Goal: Task Accomplishment & Management: Manage account settings

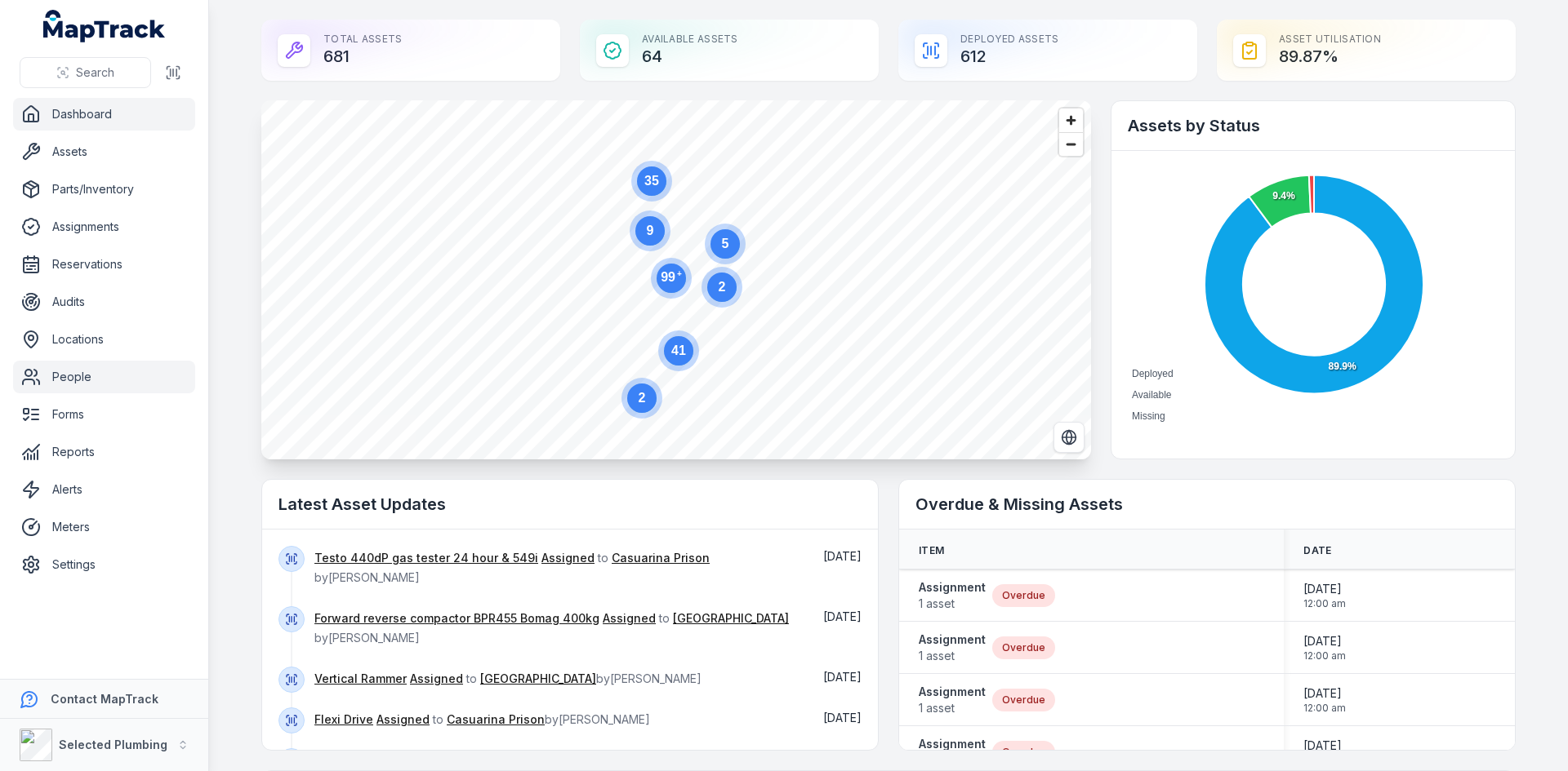
click at [62, 376] on link "People" at bounding box center [104, 377] width 182 height 33
click at [83, 381] on link "People" at bounding box center [104, 377] width 182 height 33
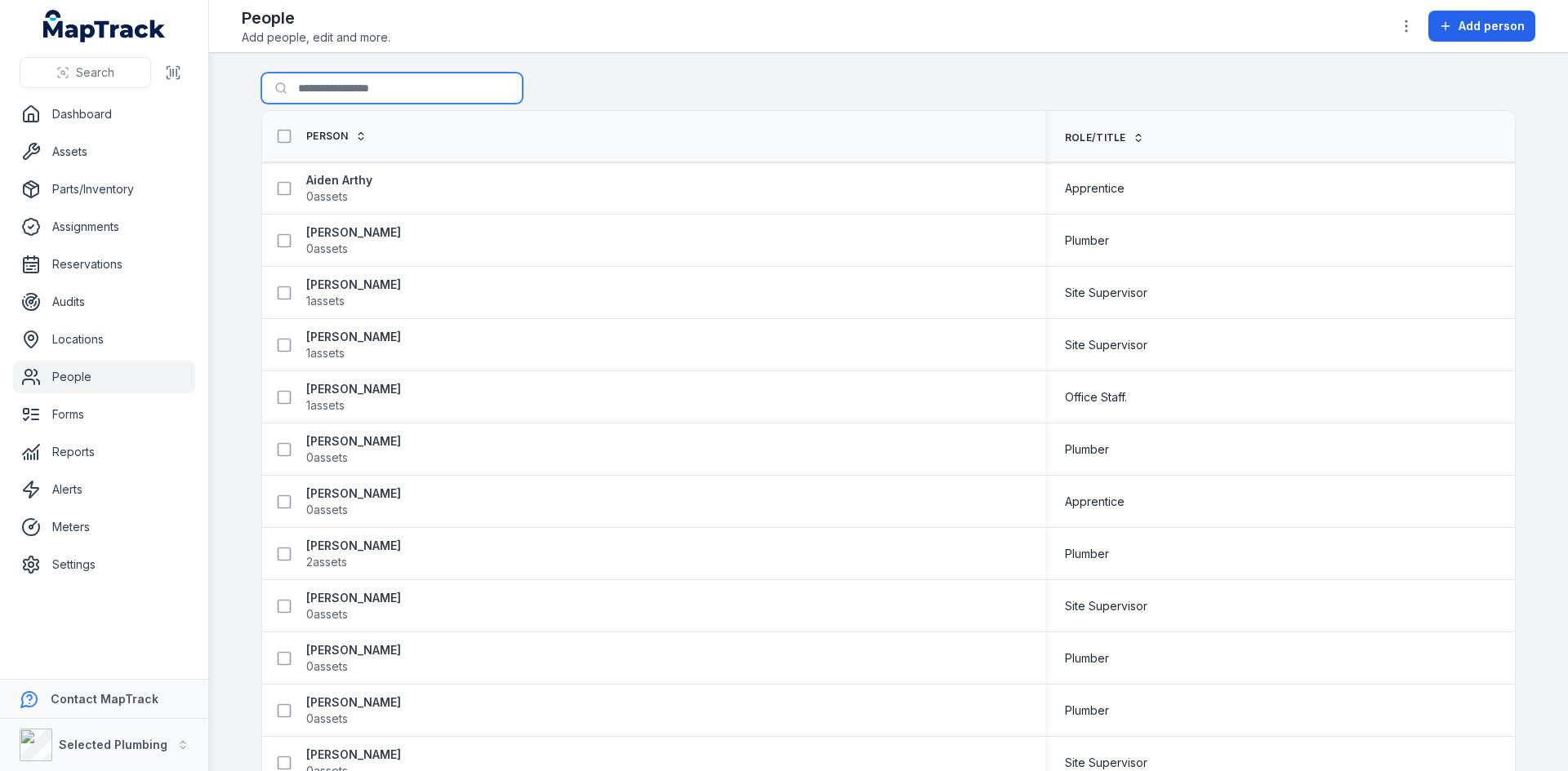
click at [326, 92] on input "Search for people" at bounding box center [392, 88] width 262 height 31
type input "******"
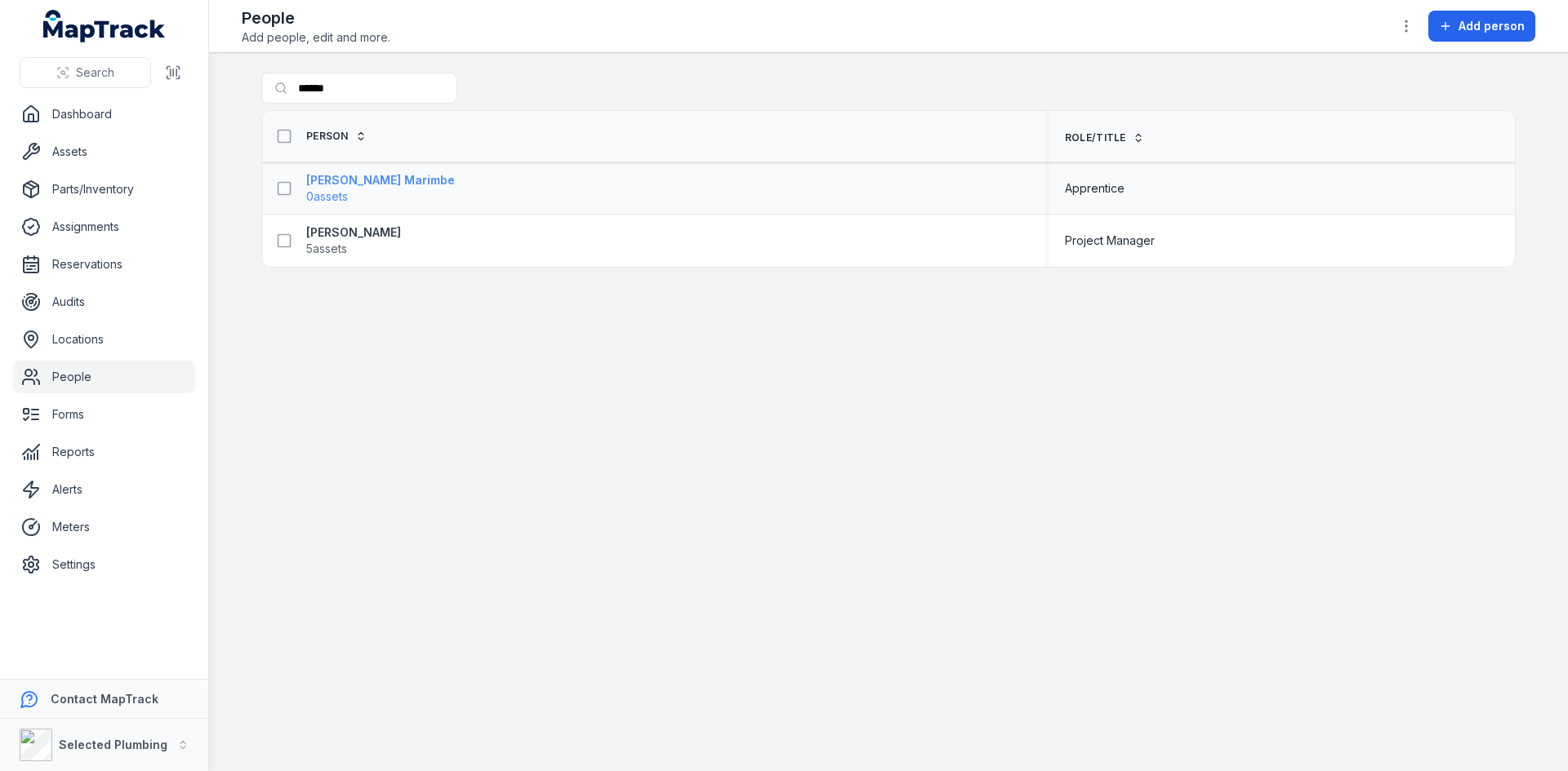
click at [367, 184] on strong "[PERSON_NAME] Marimbe" at bounding box center [380, 180] width 148 height 16
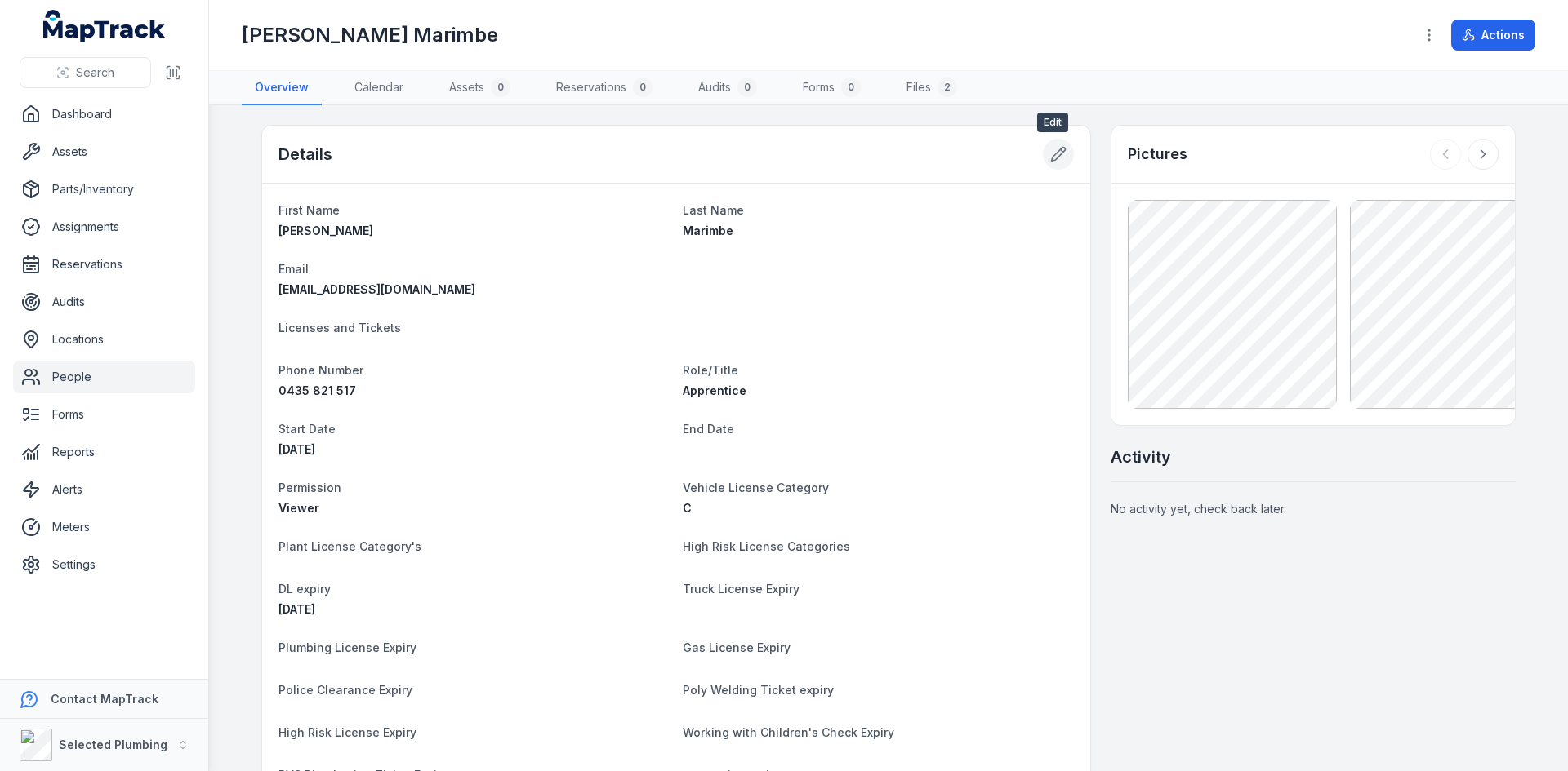
click at [1050, 158] on icon at bounding box center [1057, 154] width 16 height 16
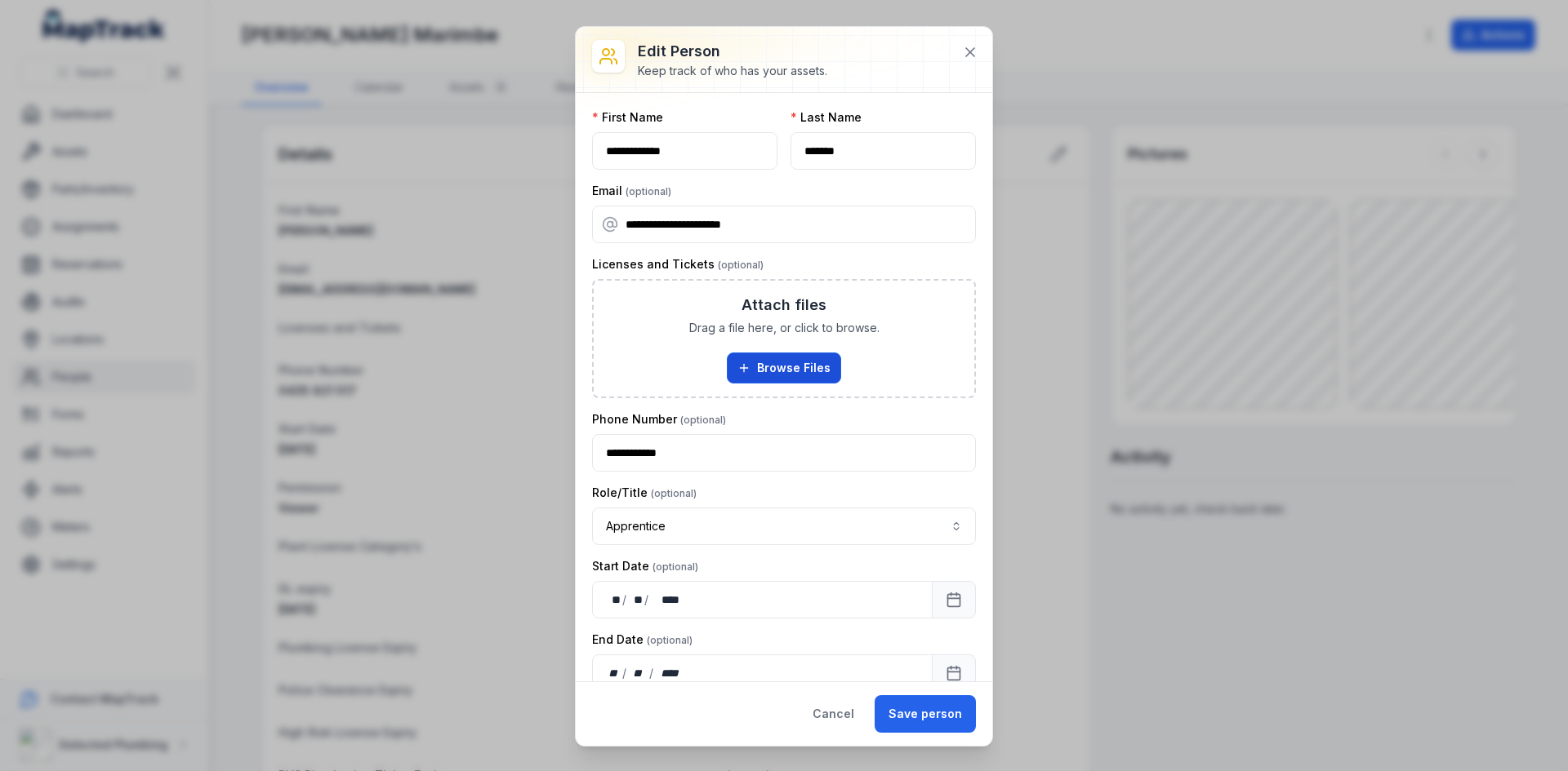
click at [781, 367] on button "Browse Files" at bounding box center [783, 368] width 114 height 31
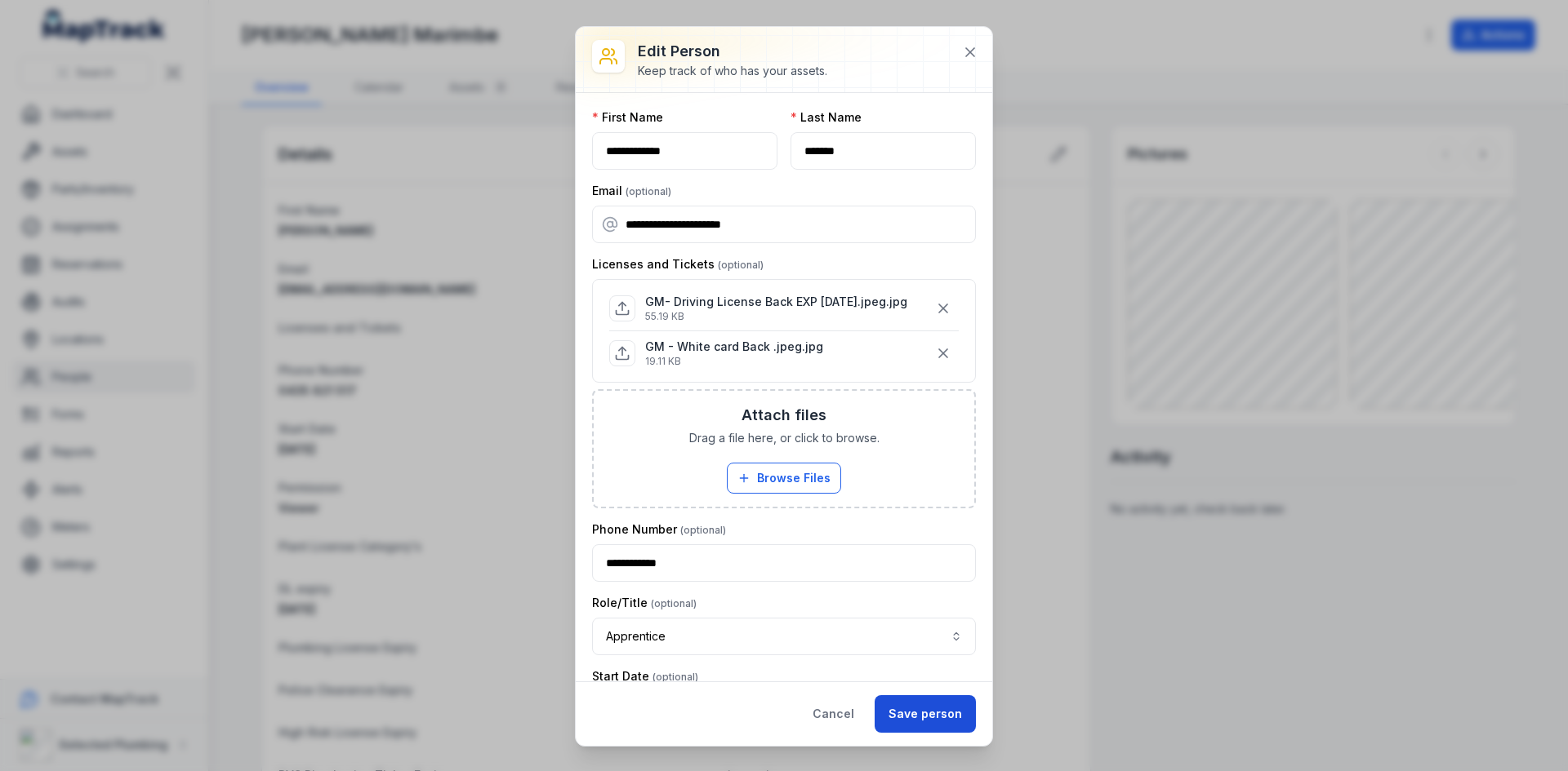
click at [948, 708] on button "Save person" at bounding box center [924, 713] width 101 height 37
